Goal: Task Accomplishment & Management: Manage account settings

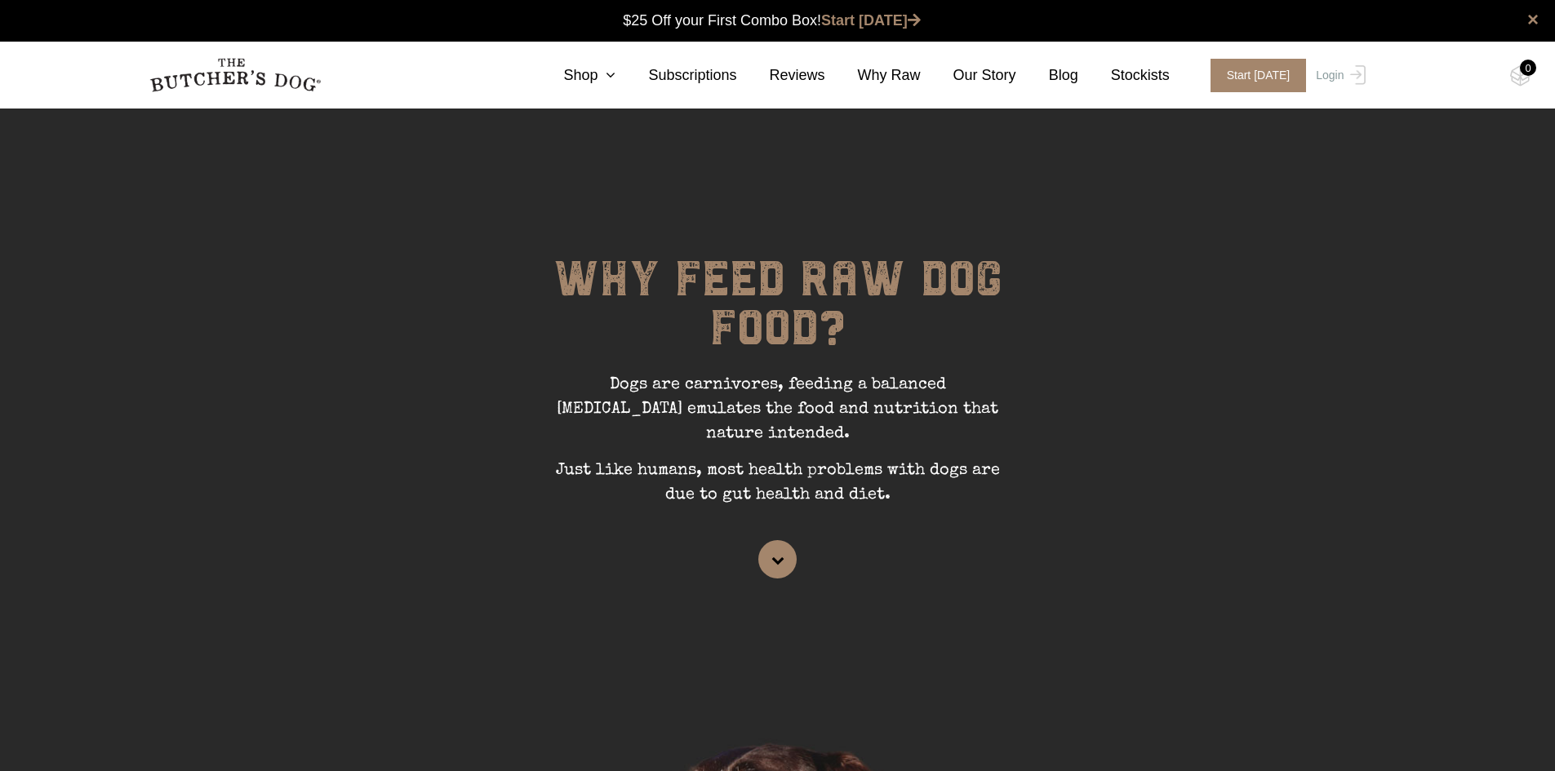
click at [1334, 74] on link "Login" at bounding box center [1337, 75] width 53 height 33
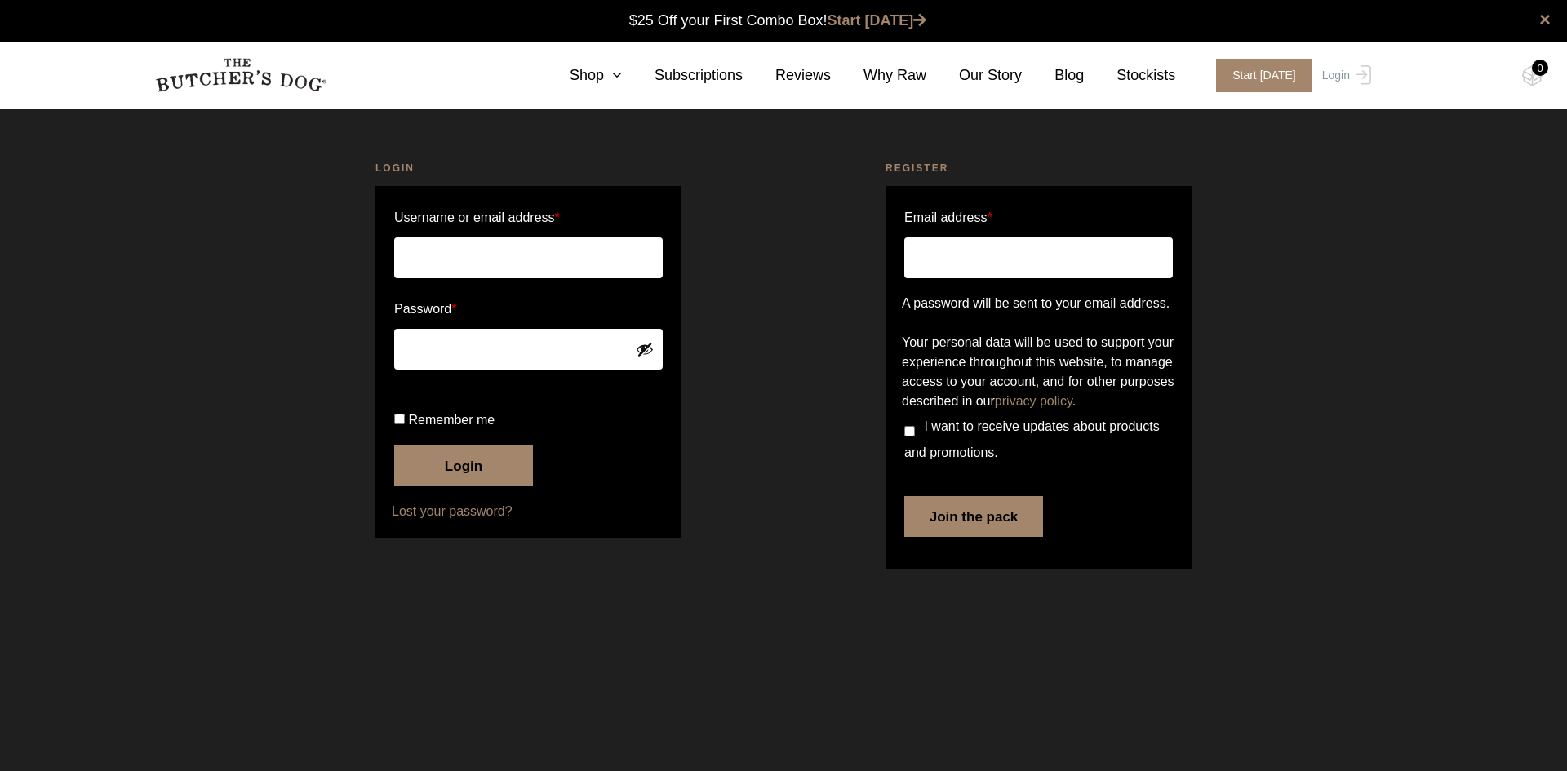
type input "[PERSON_NAME][EMAIL_ADDRESS][DOMAIN_NAME]"
click at [397, 424] on input "Remember me" at bounding box center [399, 419] width 11 height 11
checkbox input "true"
click at [473, 486] on button "Login" at bounding box center [463, 466] width 139 height 41
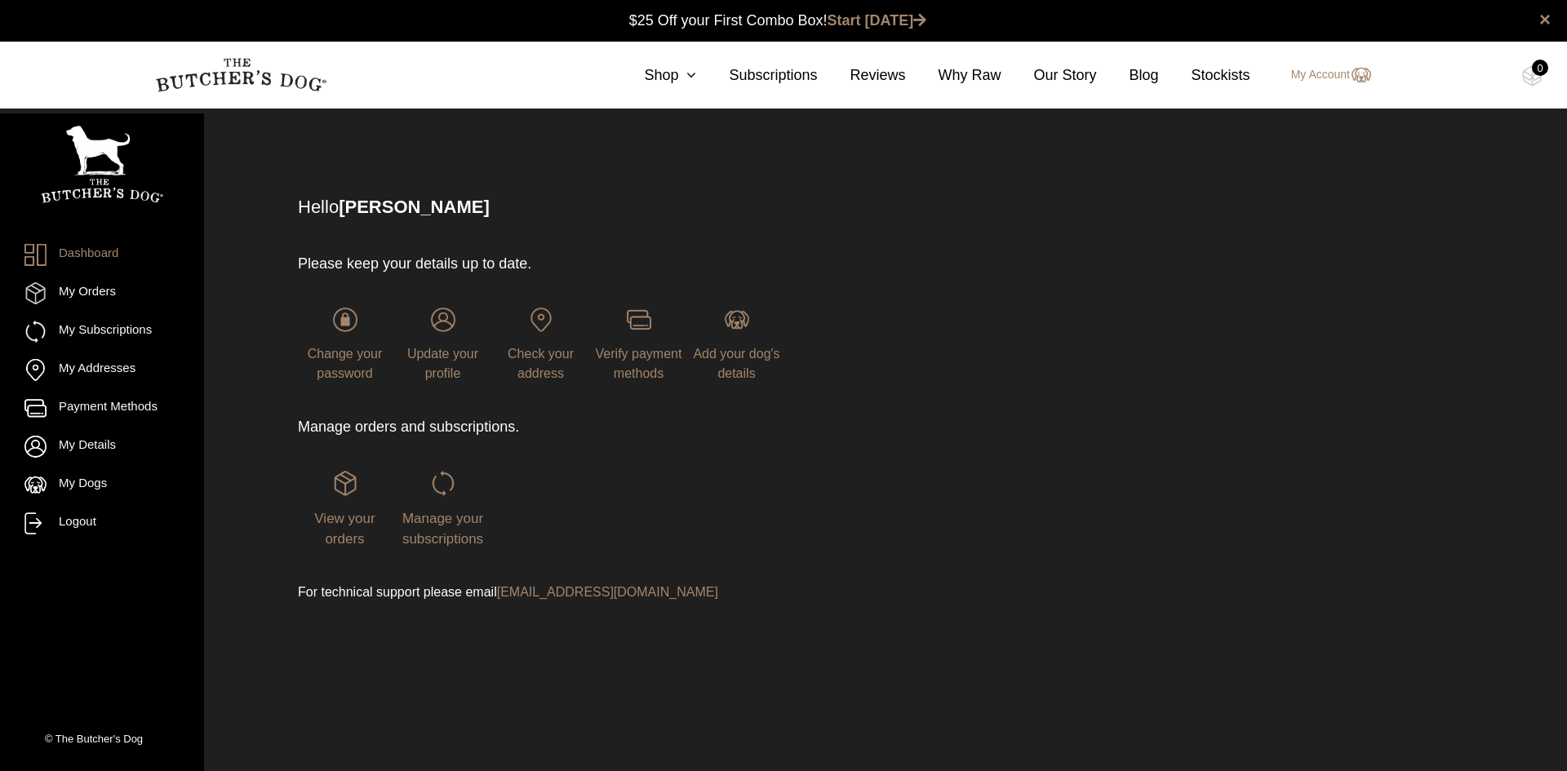
click at [127, 327] on link "My Subscriptions" at bounding box center [101, 332] width 155 height 22
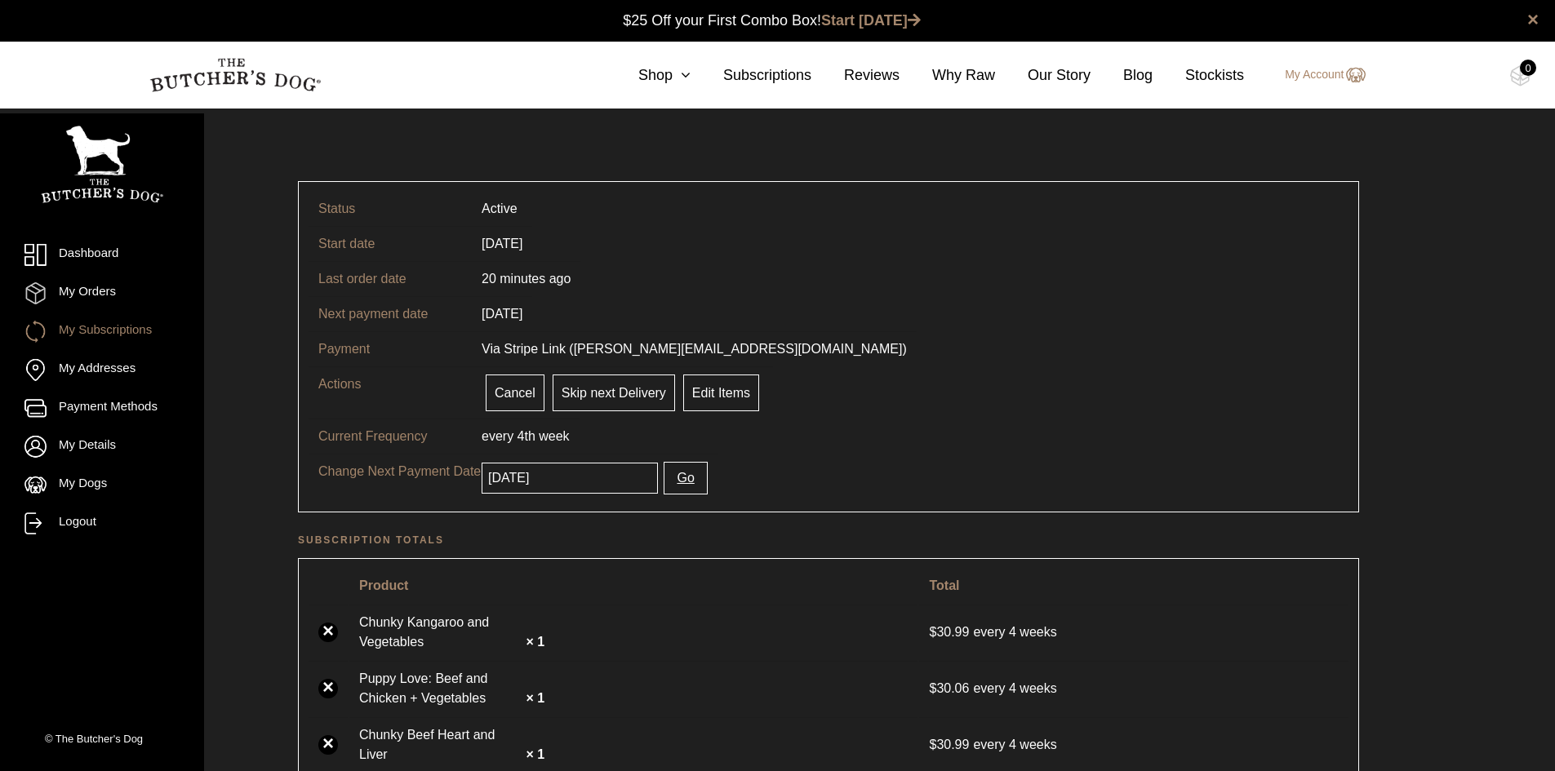
click at [590, 482] on input "[DATE]" at bounding box center [569, 478] width 176 height 31
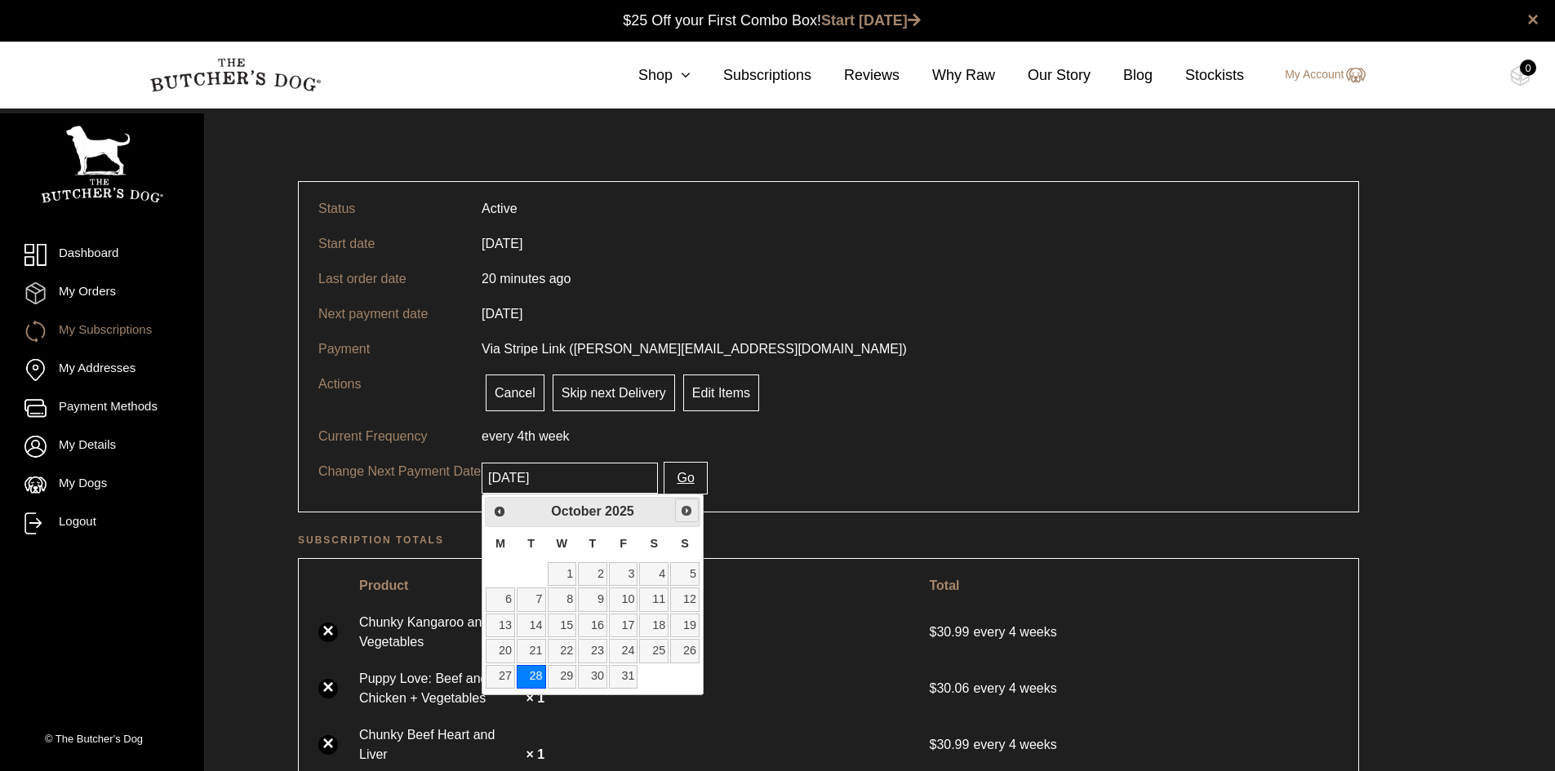
click at [686, 511] on span "Next" at bounding box center [686, 510] width 13 height 13
click at [626, 624] on link "19" at bounding box center [623, 626] width 29 height 24
type input "2025-12-19"
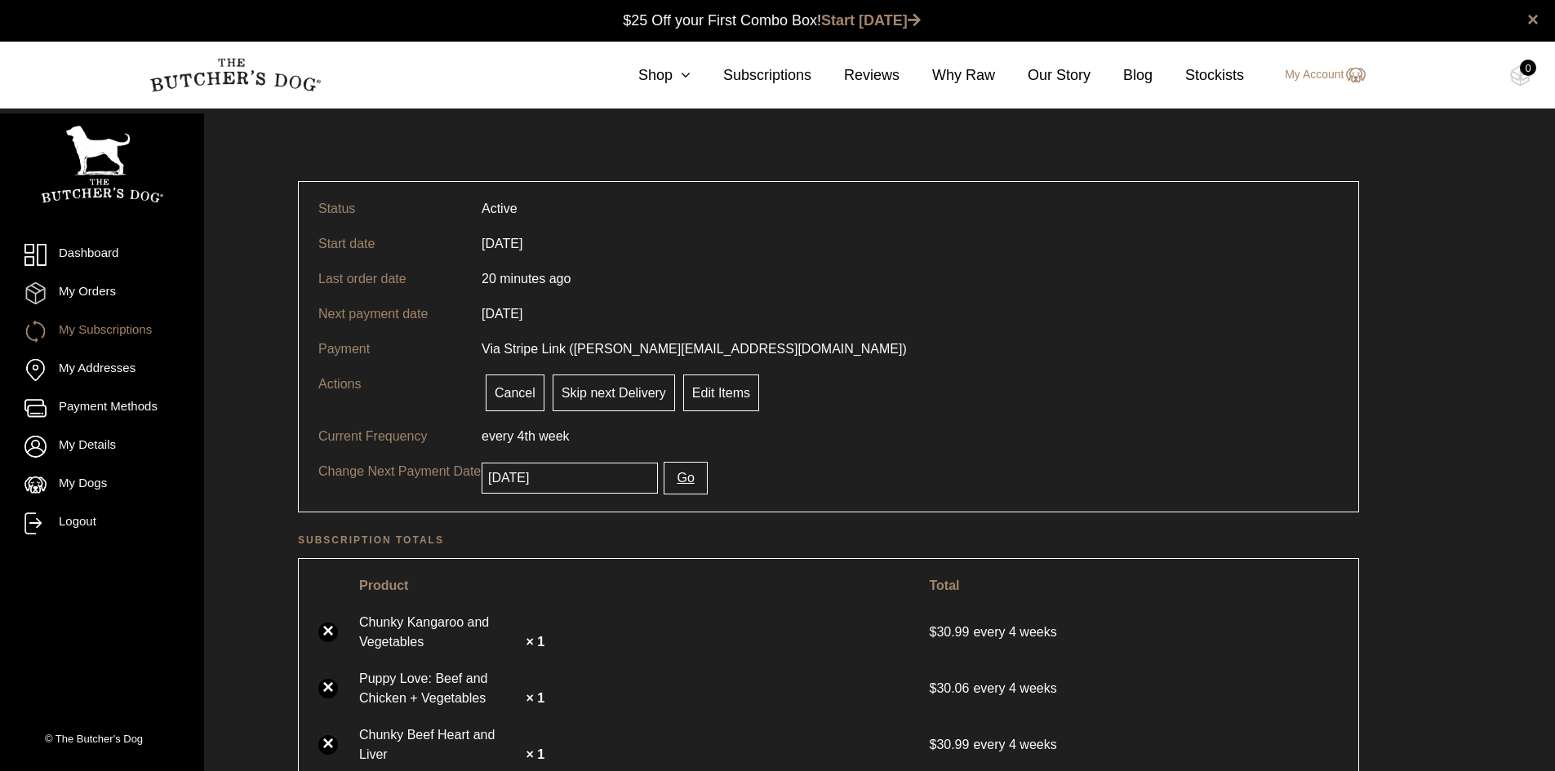
click at [668, 480] on button "Go" at bounding box center [684, 478] width 43 height 33
click at [533, 480] on input "2025-12-19" at bounding box center [569, 478] width 176 height 31
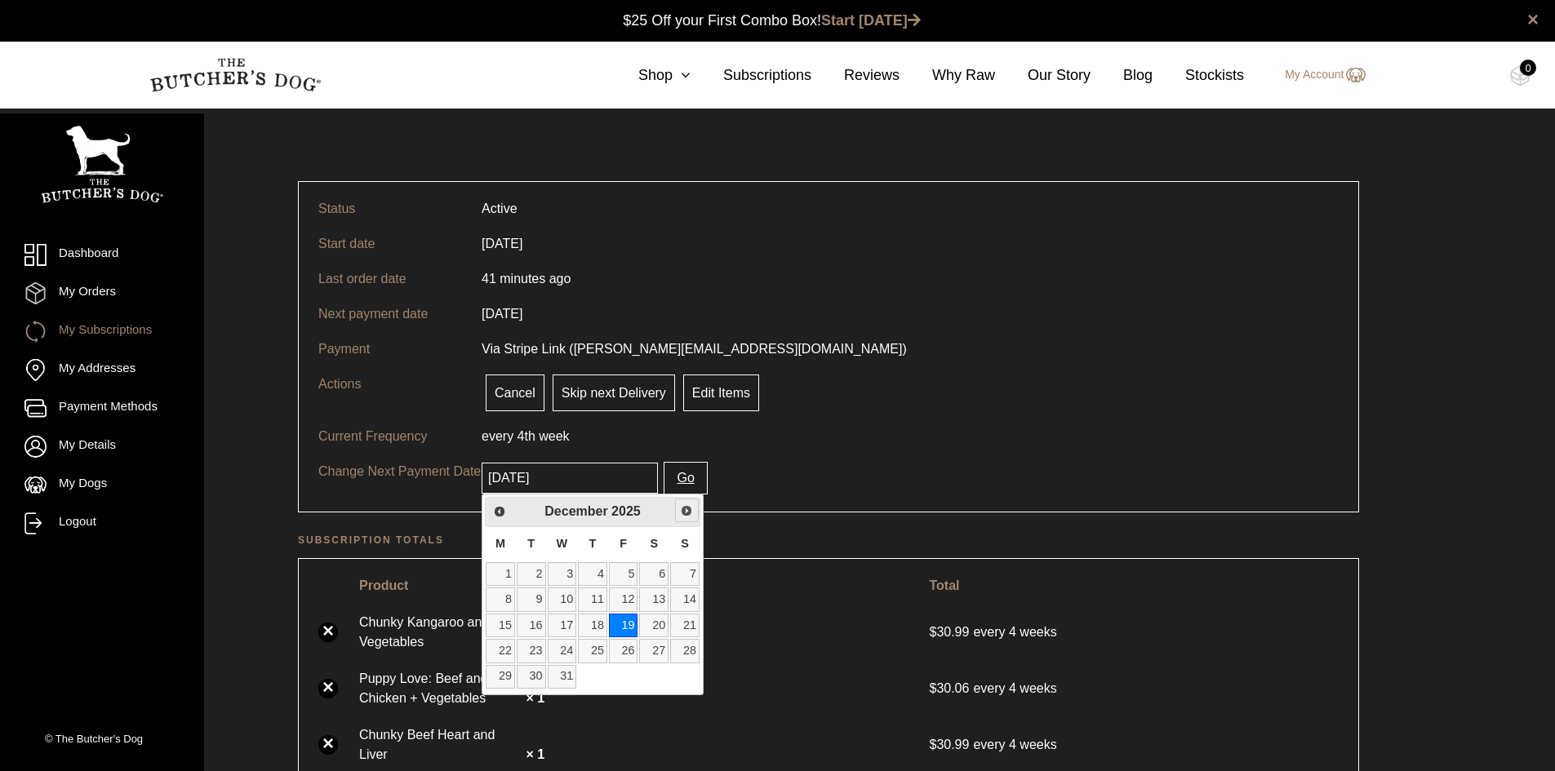
click at [683, 511] on span "Next" at bounding box center [686, 510] width 13 height 13
click at [596, 624] on link "15" at bounding box center [592, 626] width 29 height 24
type input "[DATE]"
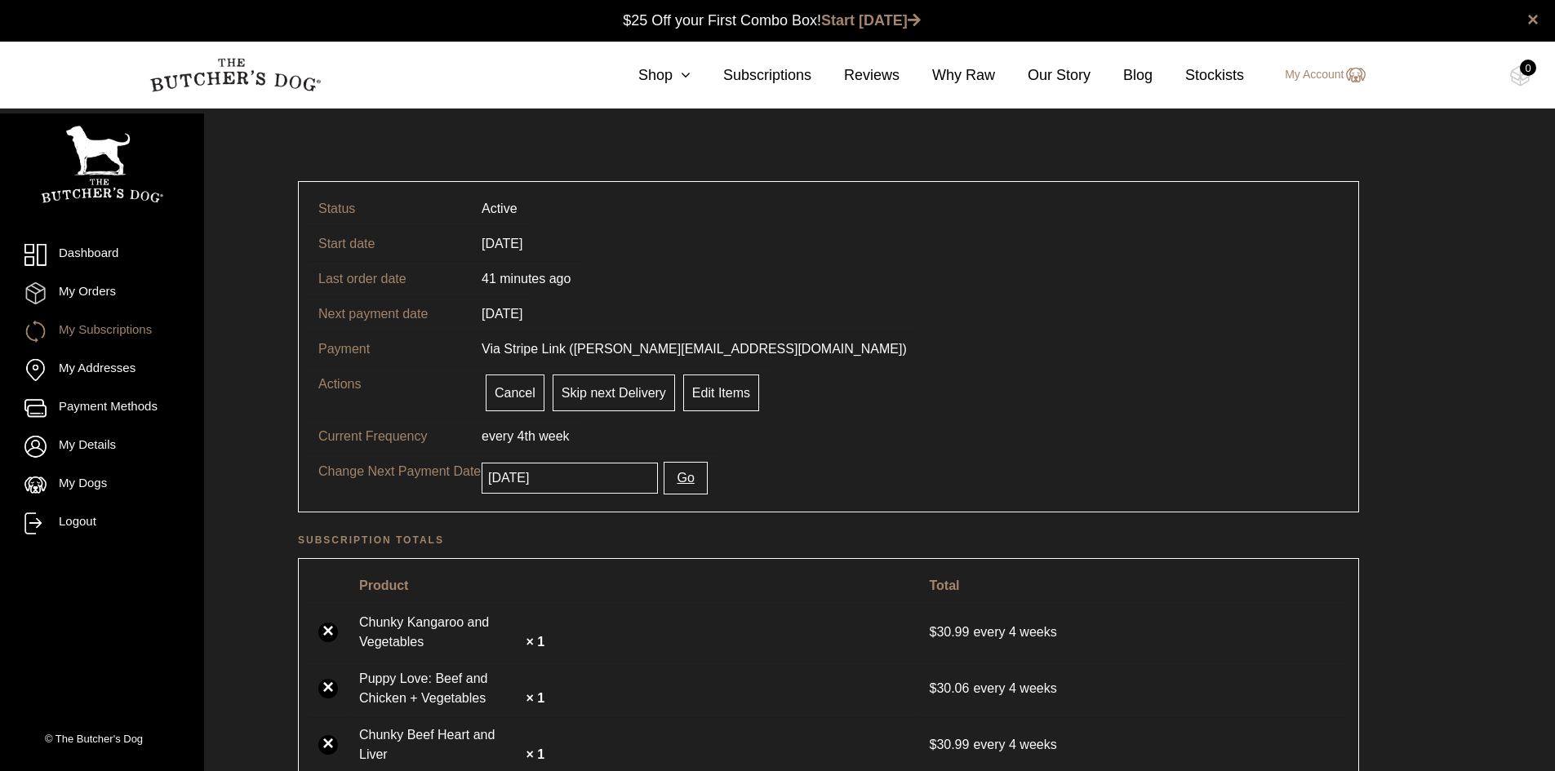
click at [675, 477] on button "Go" at bounding box center [684, 478] width 43 height 33
